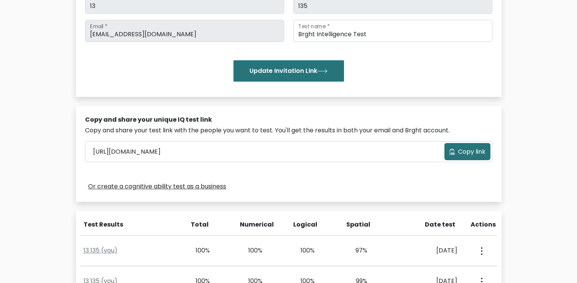
scroll to position [207, 0]
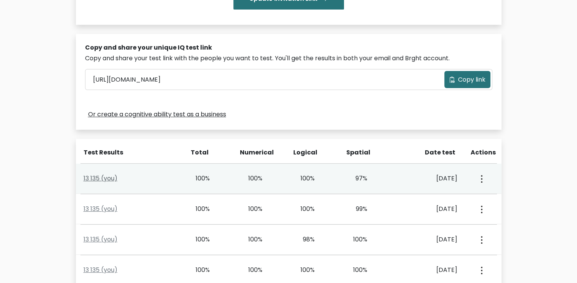
click at [104, 178] on link "13 135 (you)" at bounding box center [100, 178] width 34 height 9
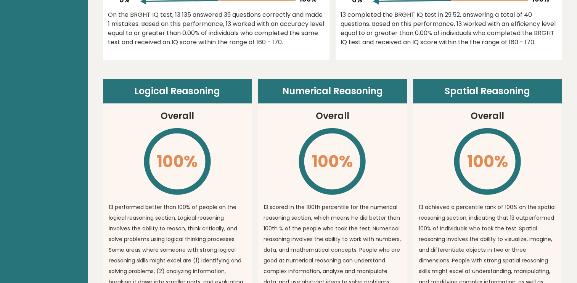
scroll to position [23, 0]
